Goal: Task Accomplishment & Management: Use online tool/utility

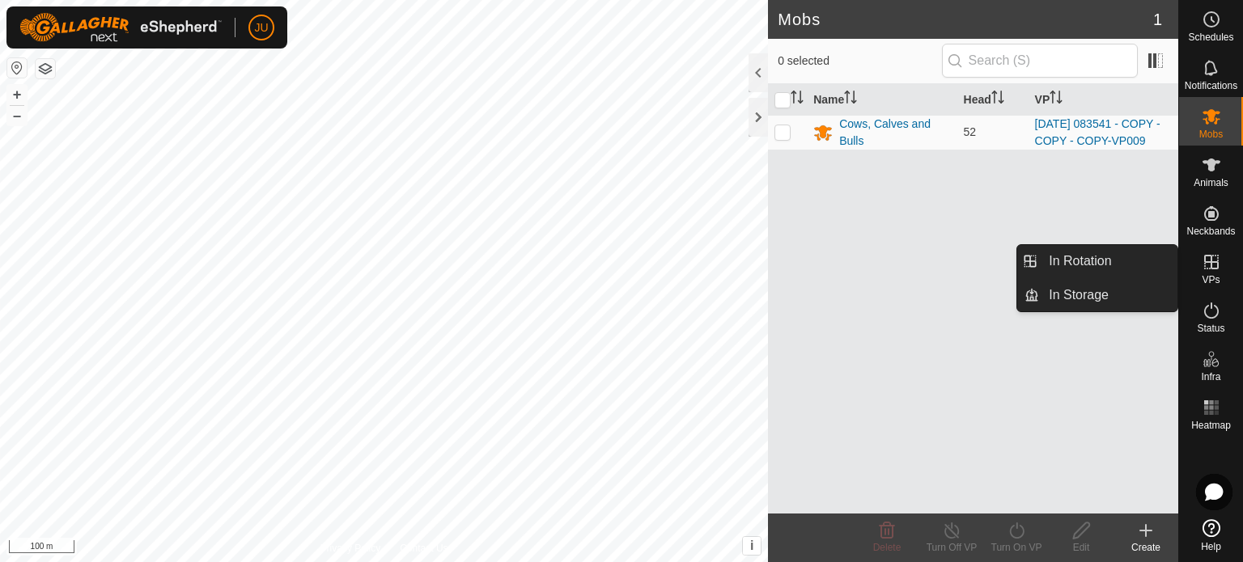
click at [1214, 274] on es-virtualpaddocks-svg-icon at bounding box center [1211, 262] width 29 height 26
click at [1097, 257] on link "In Rotation" at bounding box center [1108, 261] width 138 height 32
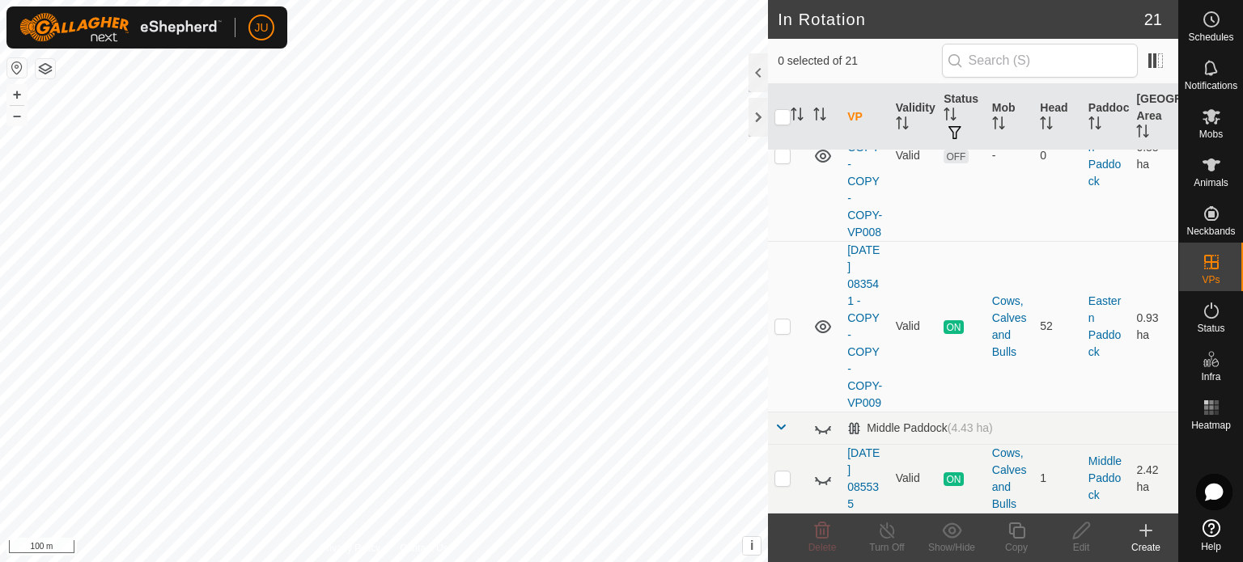
scroll to position [2518, 0]
click at [789, 320] on p-checkbox at bounding box center [782, 326] width 16 height 13
checkbox input "true"
click at [1019, 529] on icon at bounding box center [1017, 530] width 20 height 19
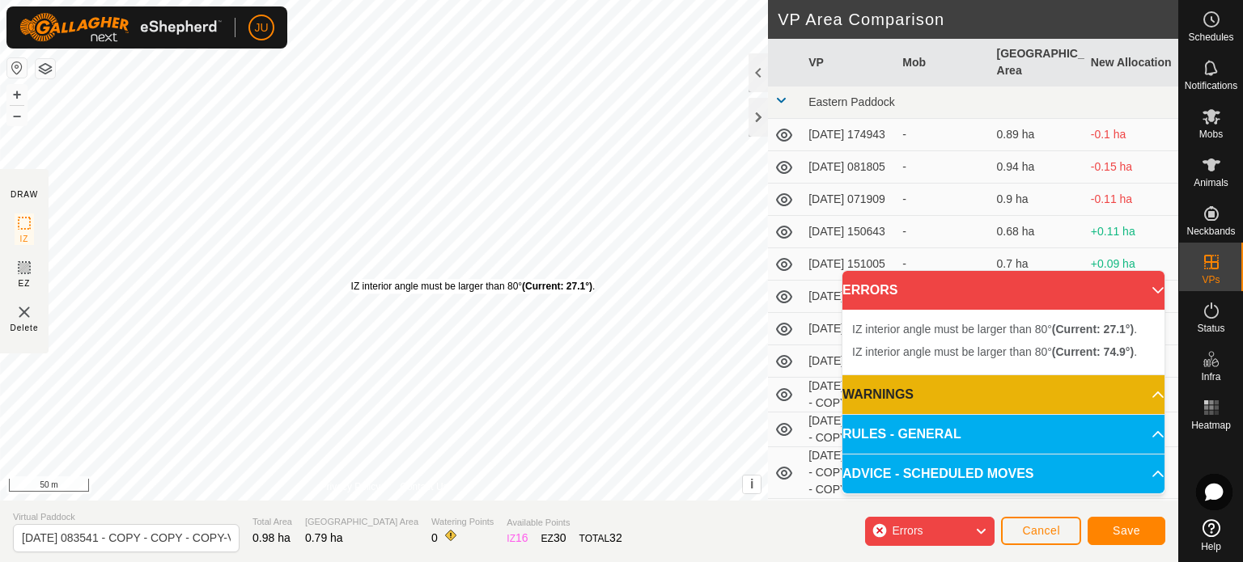
click at [351, 281] on div "IZ interior angle must be larger than 80° (Current: 27.1°) . + – ⇧ i This appli…" at bounding box center [384, 250] width 768 height 501
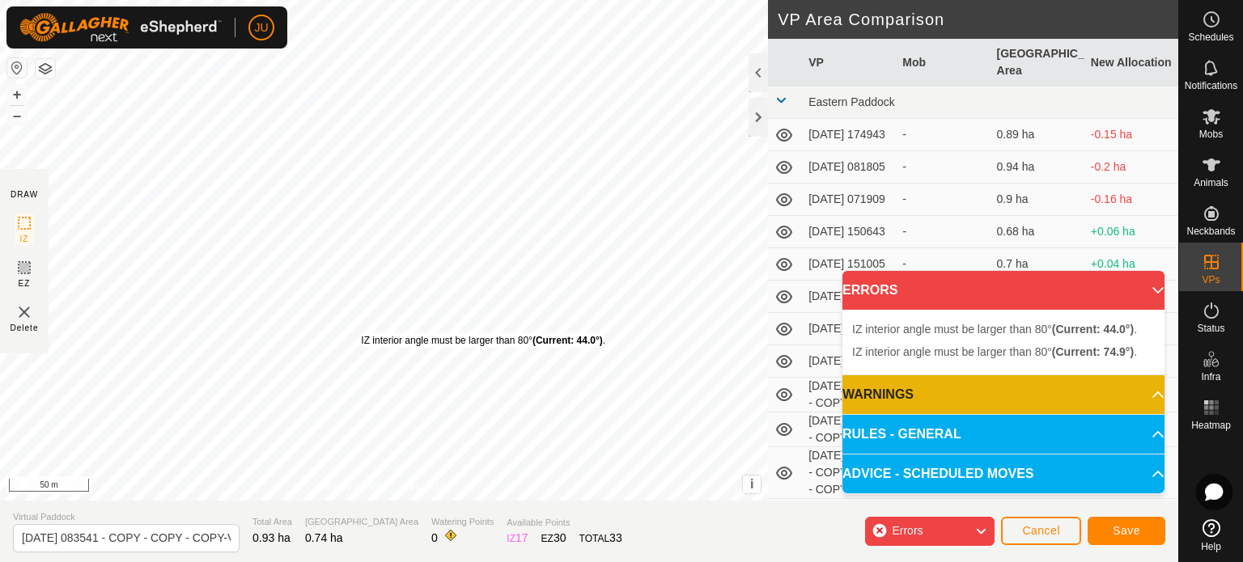
click at [361, 333] on div "IZ interior angle must be larger than 80° (Current: 44.0°) ." at bounding box center [483, 340] width 244 height 15
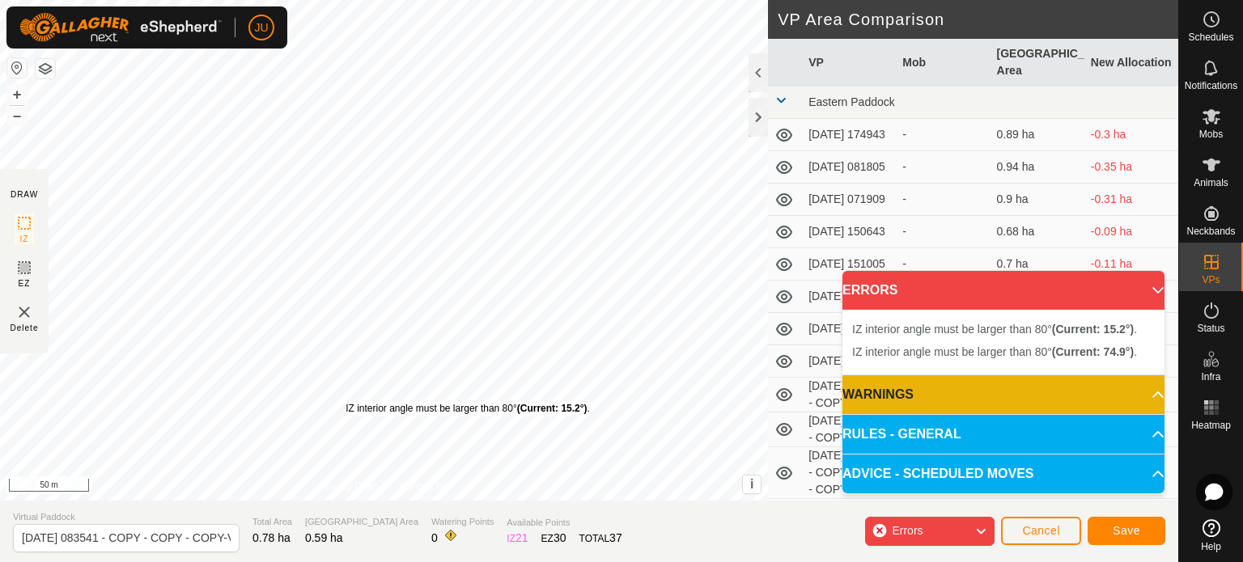
click at [346, 401] on div "IZ interior angle must be larger than 80° (Current: 15.2°) ." at bounding box center [468, 408] width 244 height 15
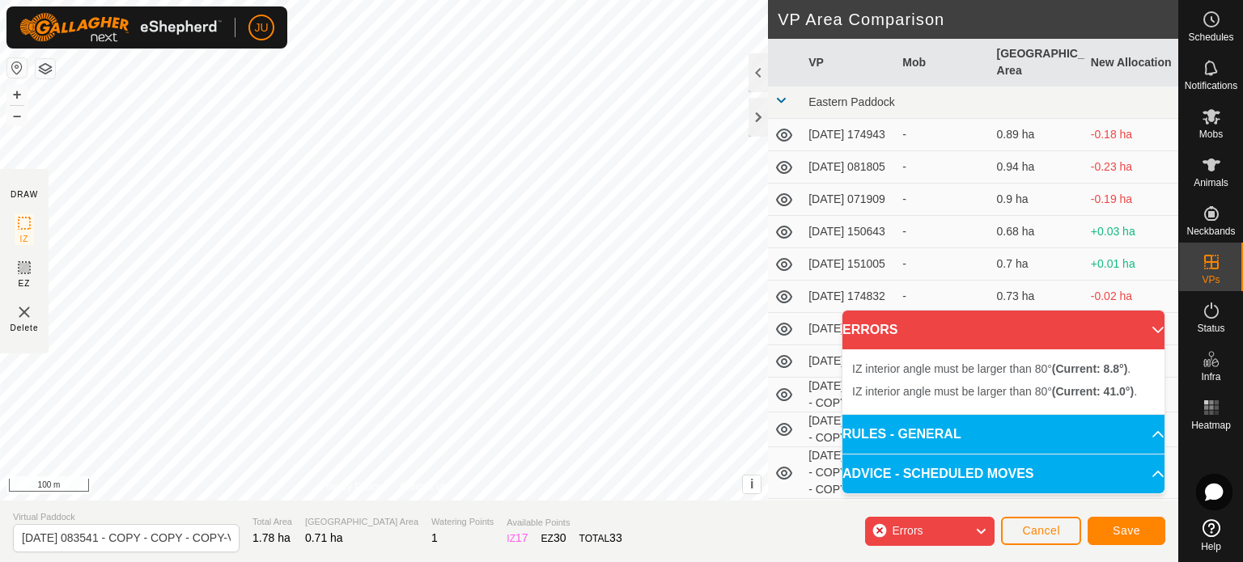
click at [210, 255] on div "IZ interior angle must be larger than 80° (Current: 41.0°) . + – ⇧ i This appli…" at bounding box center [384, 250] width 768 height 501
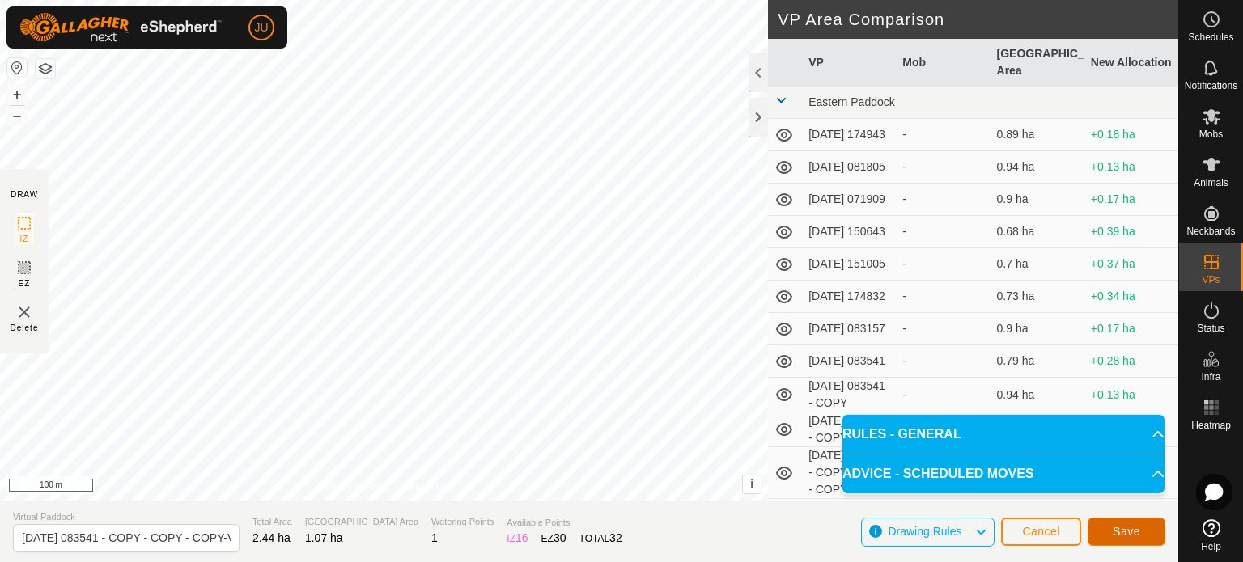
click at [1136, 530] on span "Save" at bounding box center [1127, 531] width 28 height 13
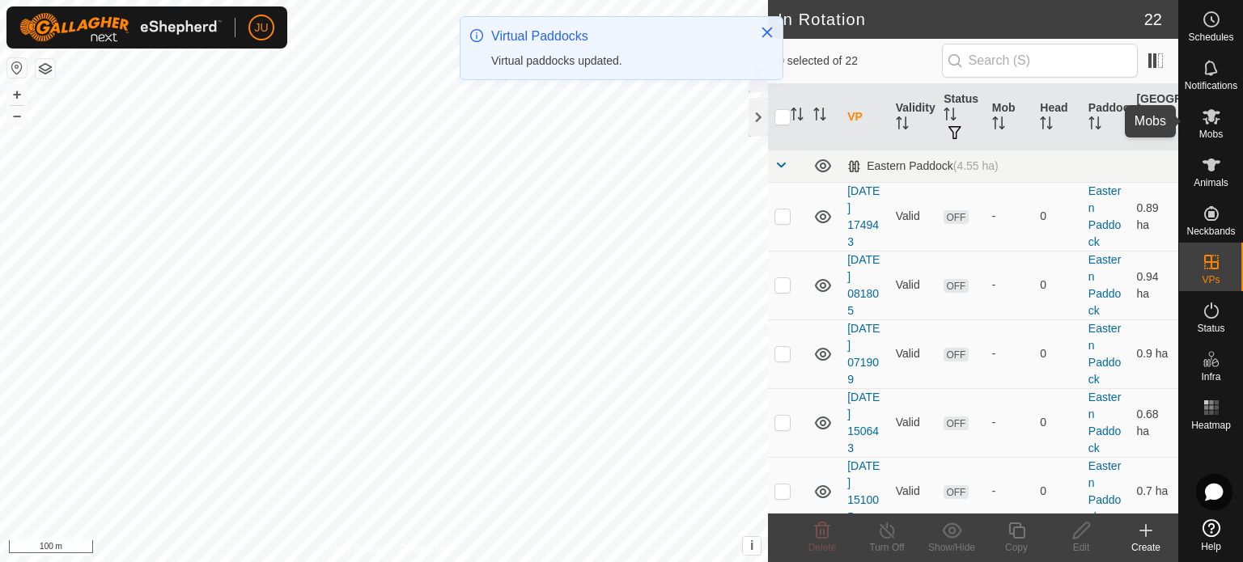
click at [1215, 119] on icon at bounding box center [1212, 116] width 18 height 15
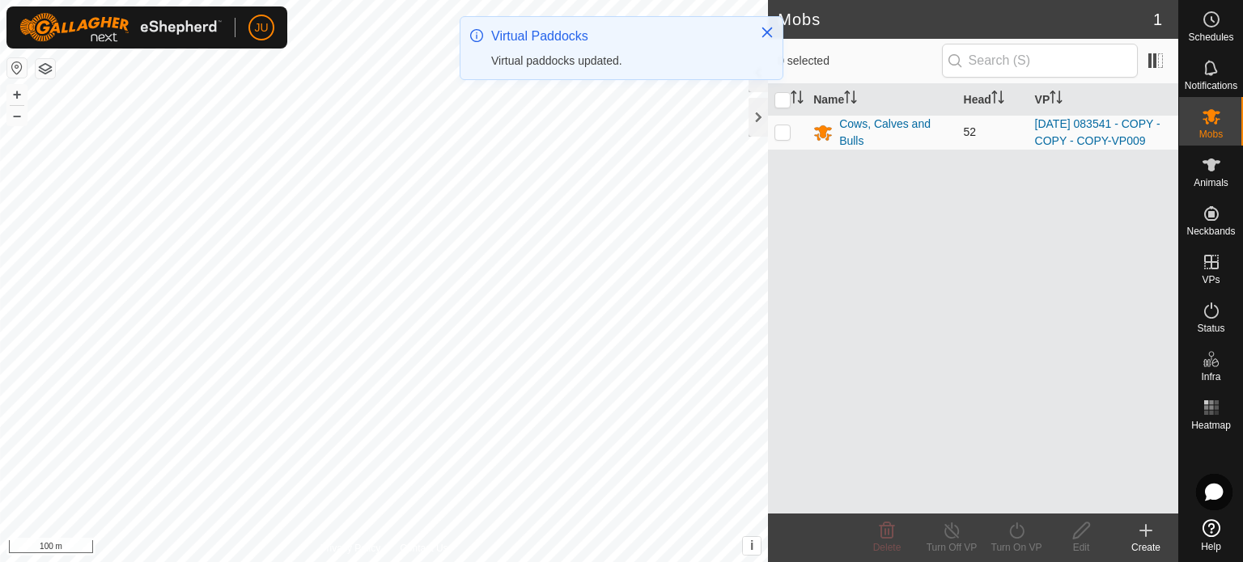
click at [784, 134] on p-checkbox at bounding box center [782, 131] width 16 height 13
checkbox input "true"
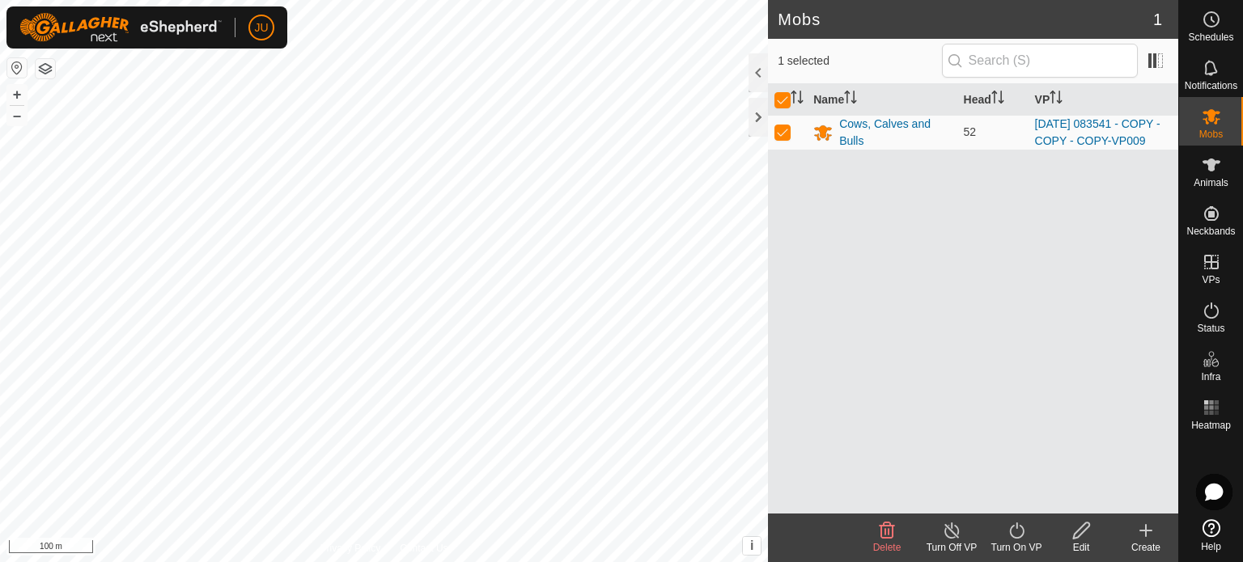
click at [1017, 538] on icon at bounding box center [1017, 530] width 20 height 19
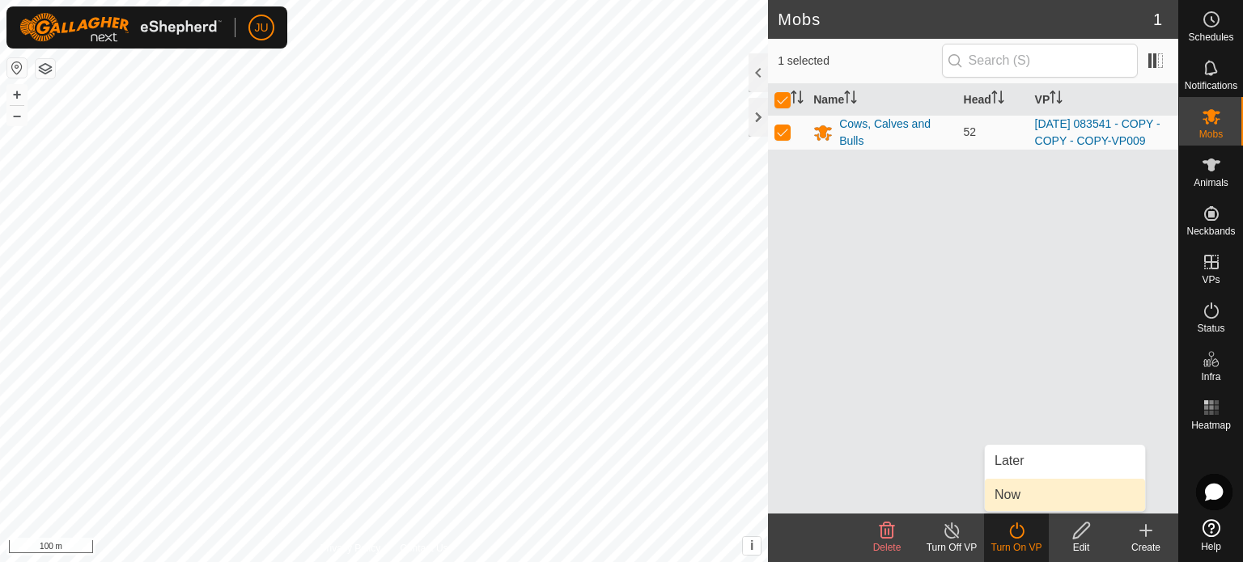
click at [1029, 499] on link "Now" at bounding box center [1065, 495] width 160 height 32
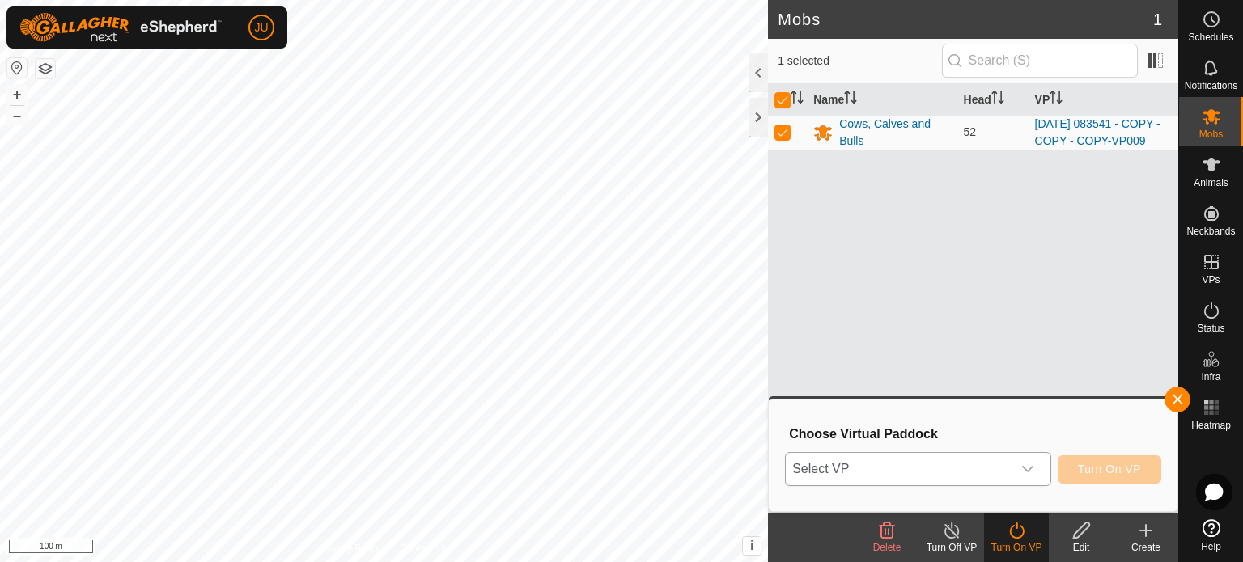
click at [1036, 469] on div "dropdown trigger" at bounding box center [1028, 469] width 32 height 32
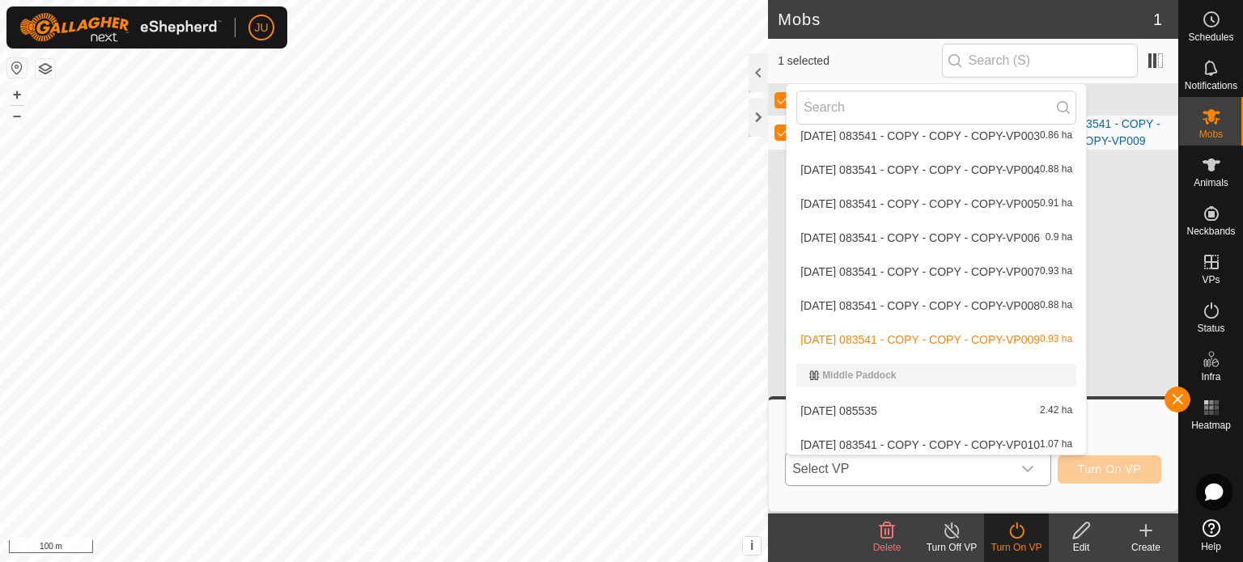
scroll to position [497, 0]
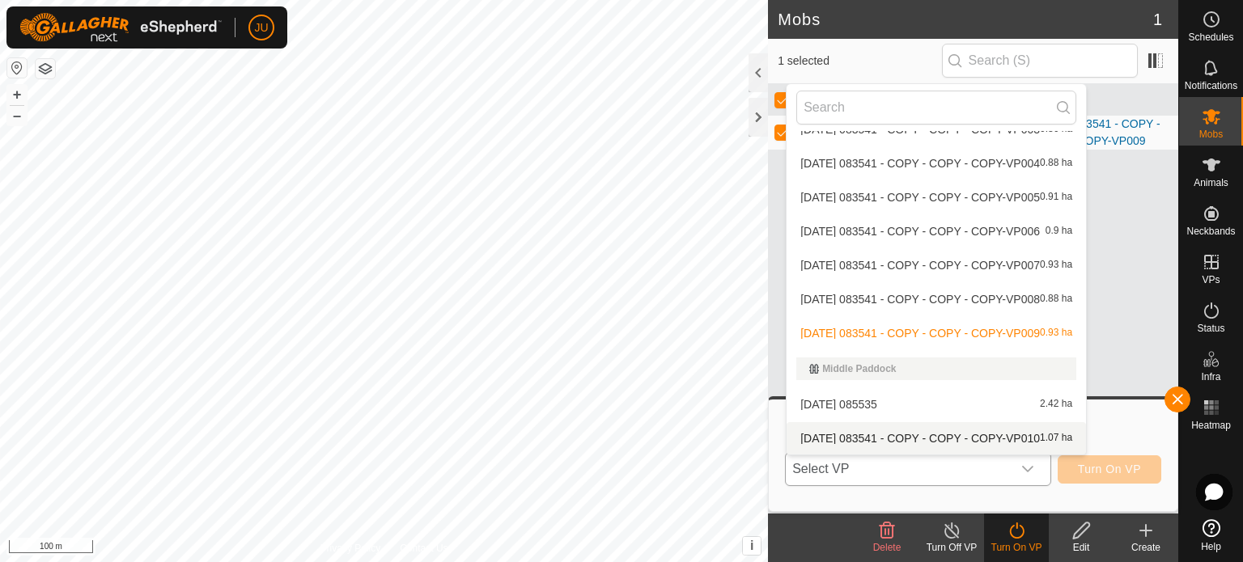
click at [898, 436] on li "[DATE] 083541 - COPY - COPY - COPY-VP010 1.07 ha" at bounding box center [936, 438] width 299 height 32
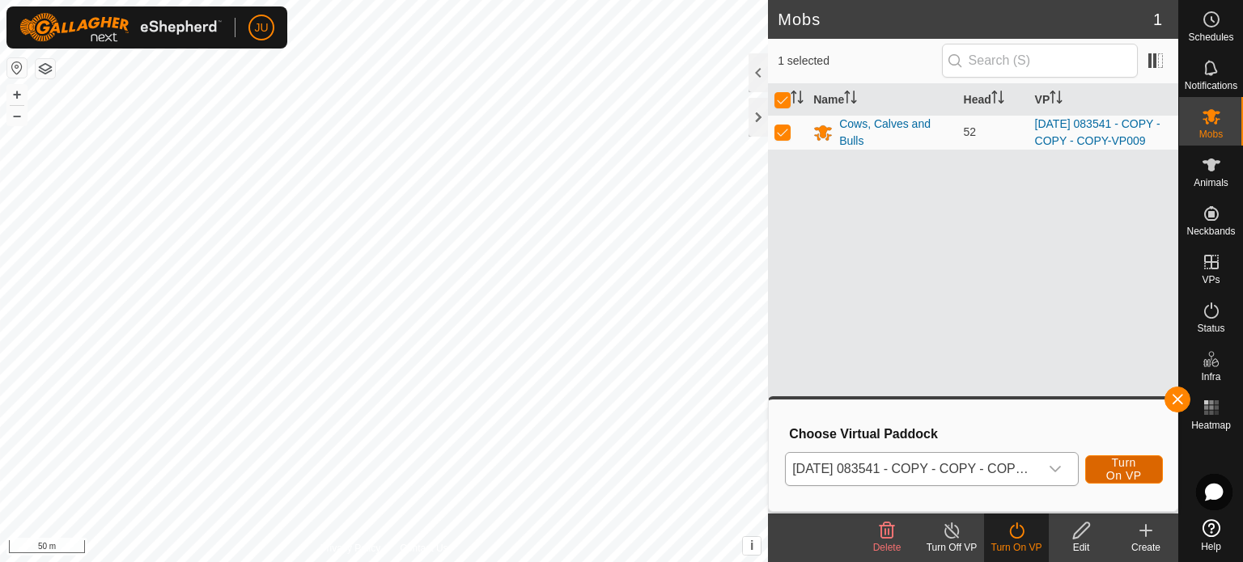
click at [1117, 467] on span "Turn On VP" at bounding box center [1123, 469] width 37 height 26
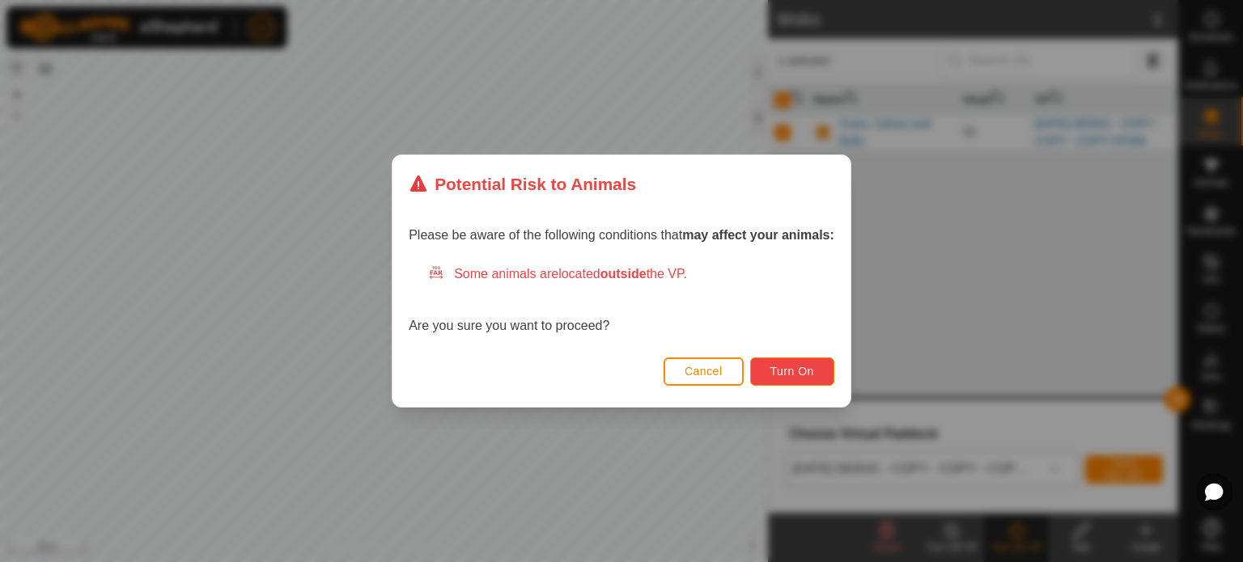
click at [808, 375] on span "Turn On" at bounding box center [792, 371] width 44 height 13
